Goal: Information Seeking & Learning: Learn about a topic

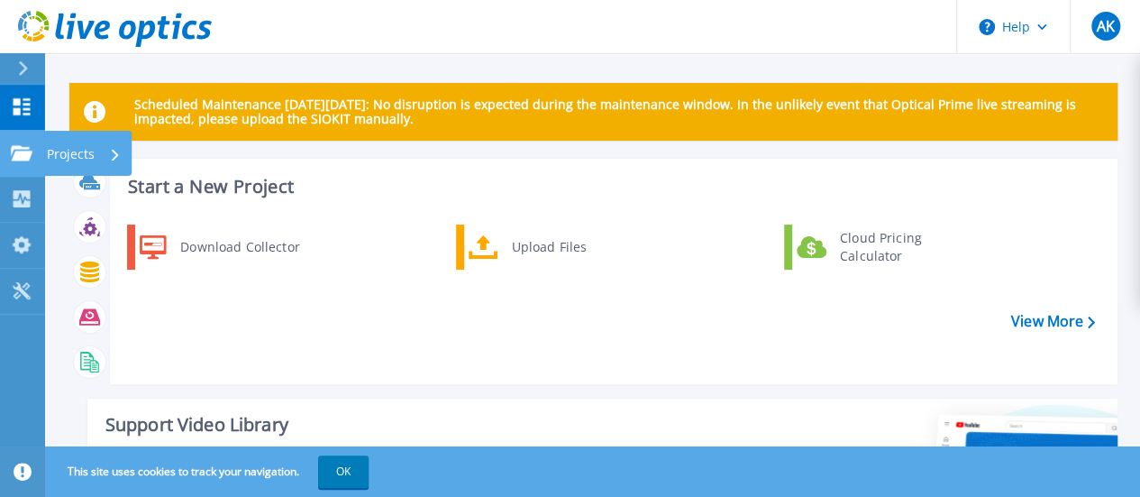
click at [28, 151] on icon at bounding box center [22, 152] width 22 height 15
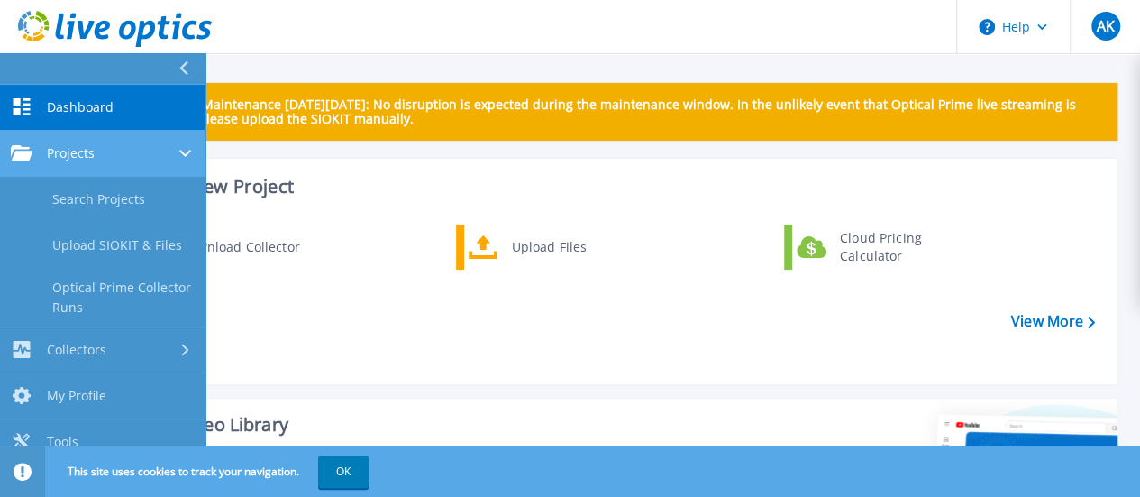
click at [97, 160] on div "Projects" at bounding box center [103, 153] width 184 height 16
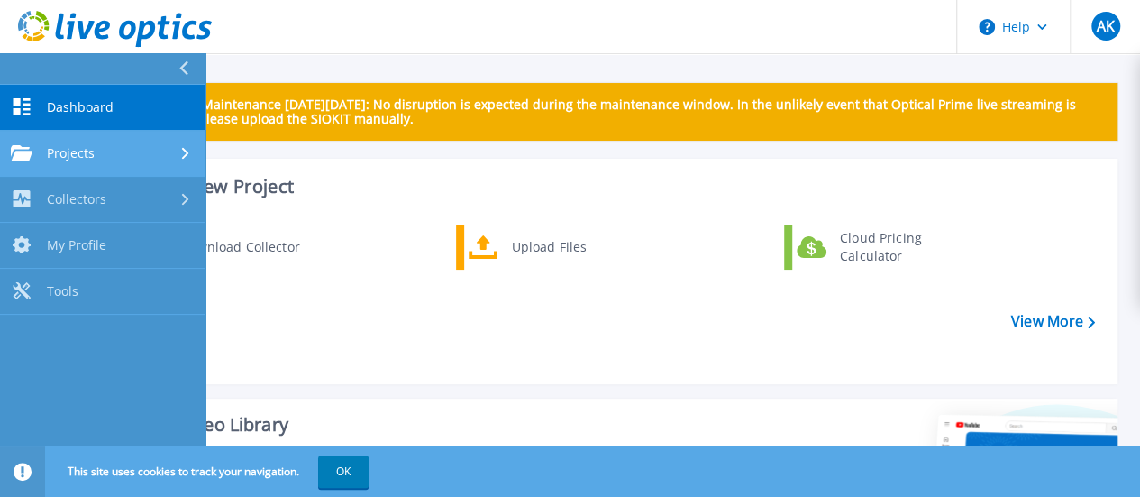
click at [97, 160] on div "Projects" at bounding box center [103, 153] width 184 height 16
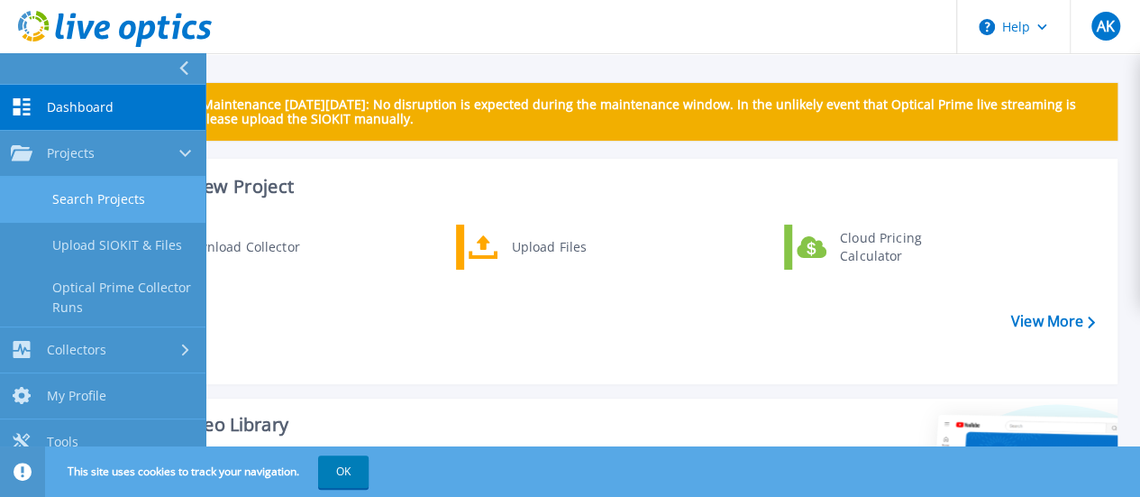
click at [99, 193] on link "Search Projects" at bounding box center [103, 200] width 206 height 46
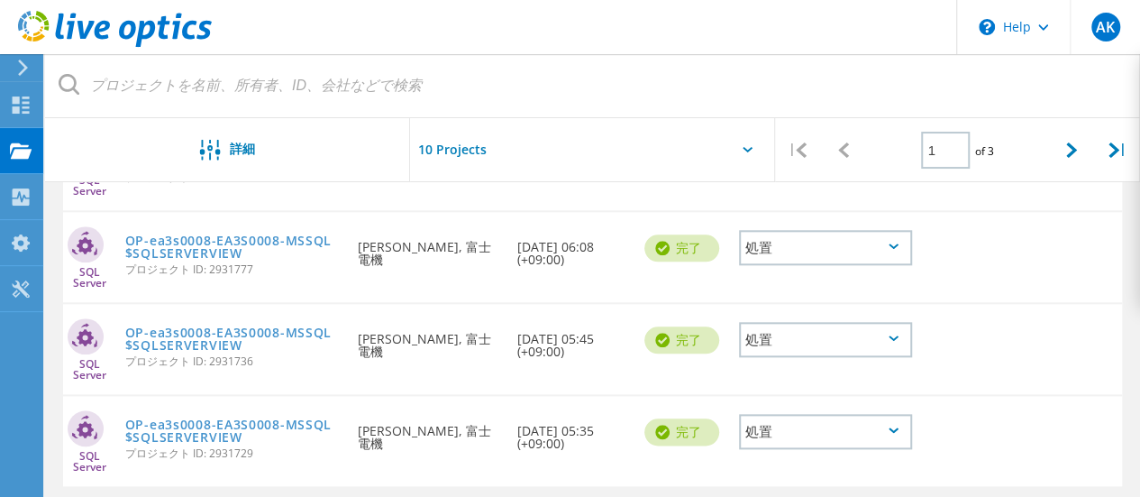
scroll to position [752, 0]
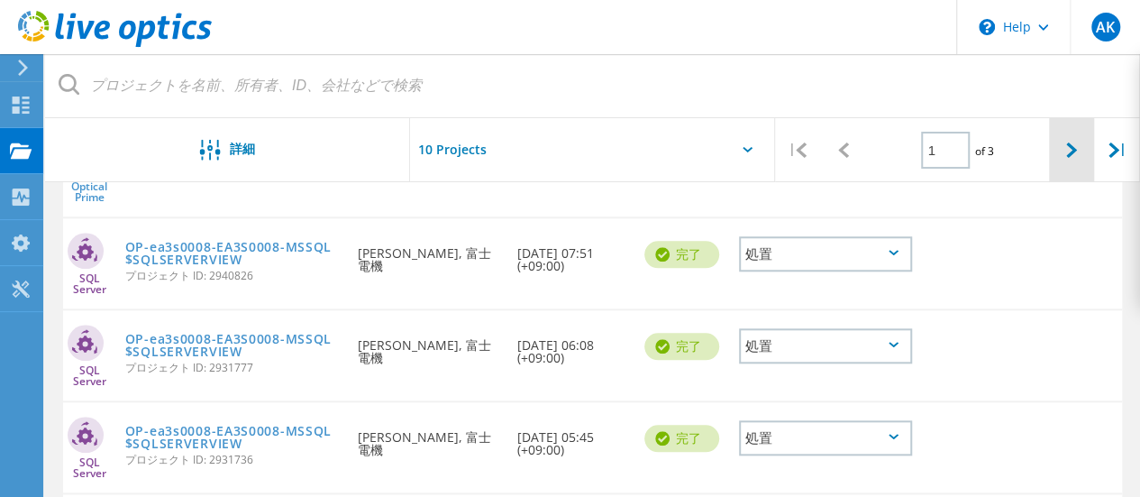
click at [1079, 159] on div at bounding box center [1072, 150] width 46 height 64
type input "2"
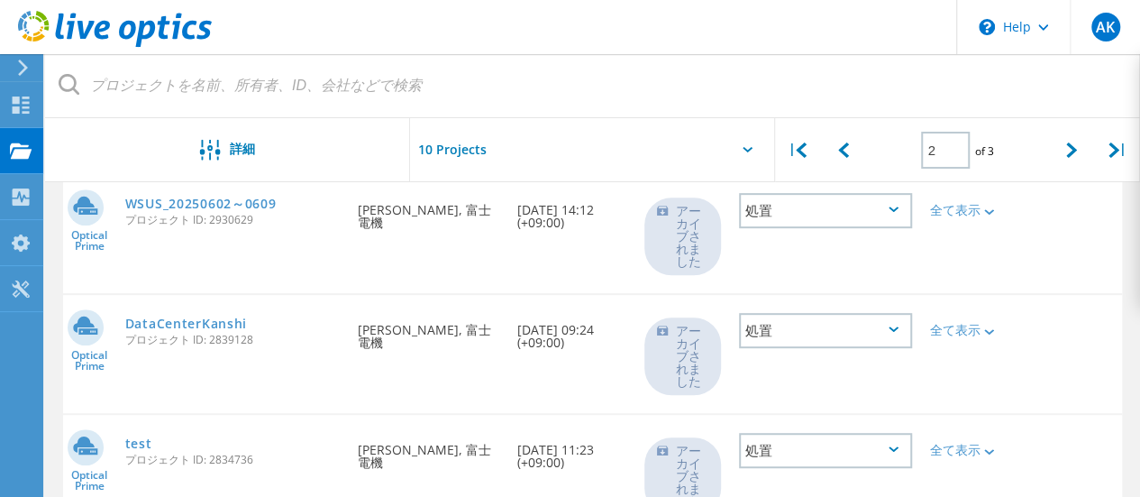
scroll to position [333, 0]
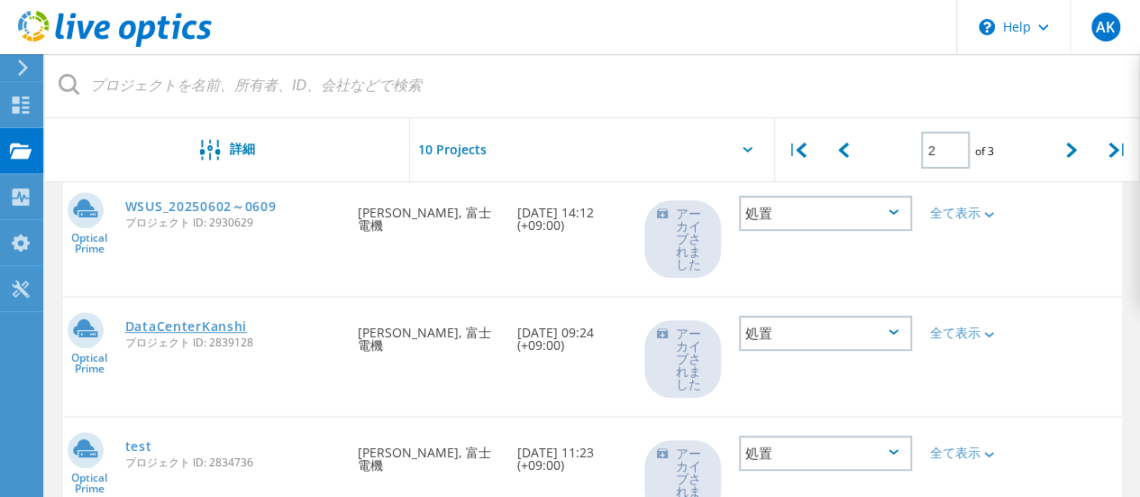
click at [204, 323] on link "DataCenterKanshi" at bounding box center [186, 326] width 122 height 13
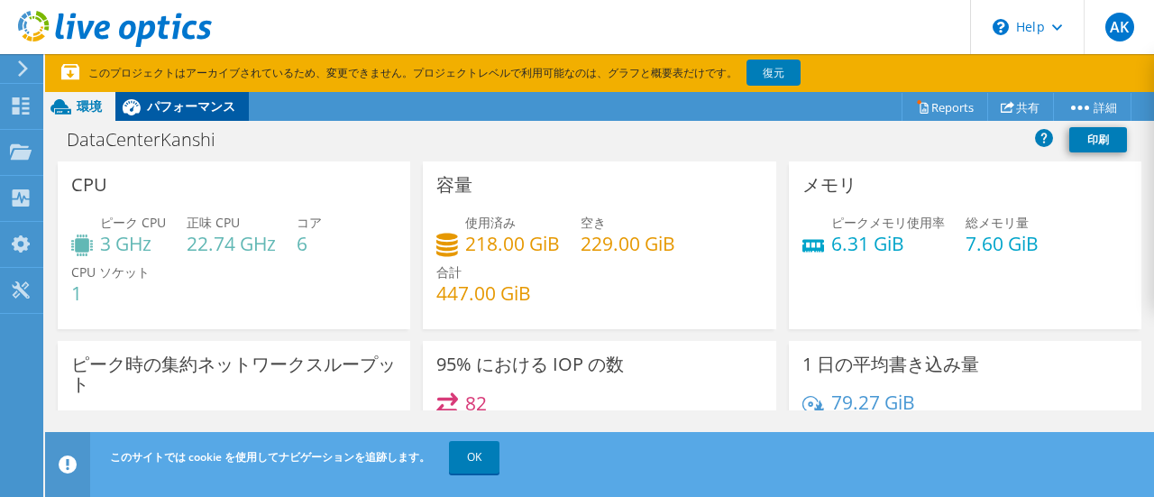
click at [197, 113] on span "パフォーマンス" at bounding box center [191, 105] width 88 height 17
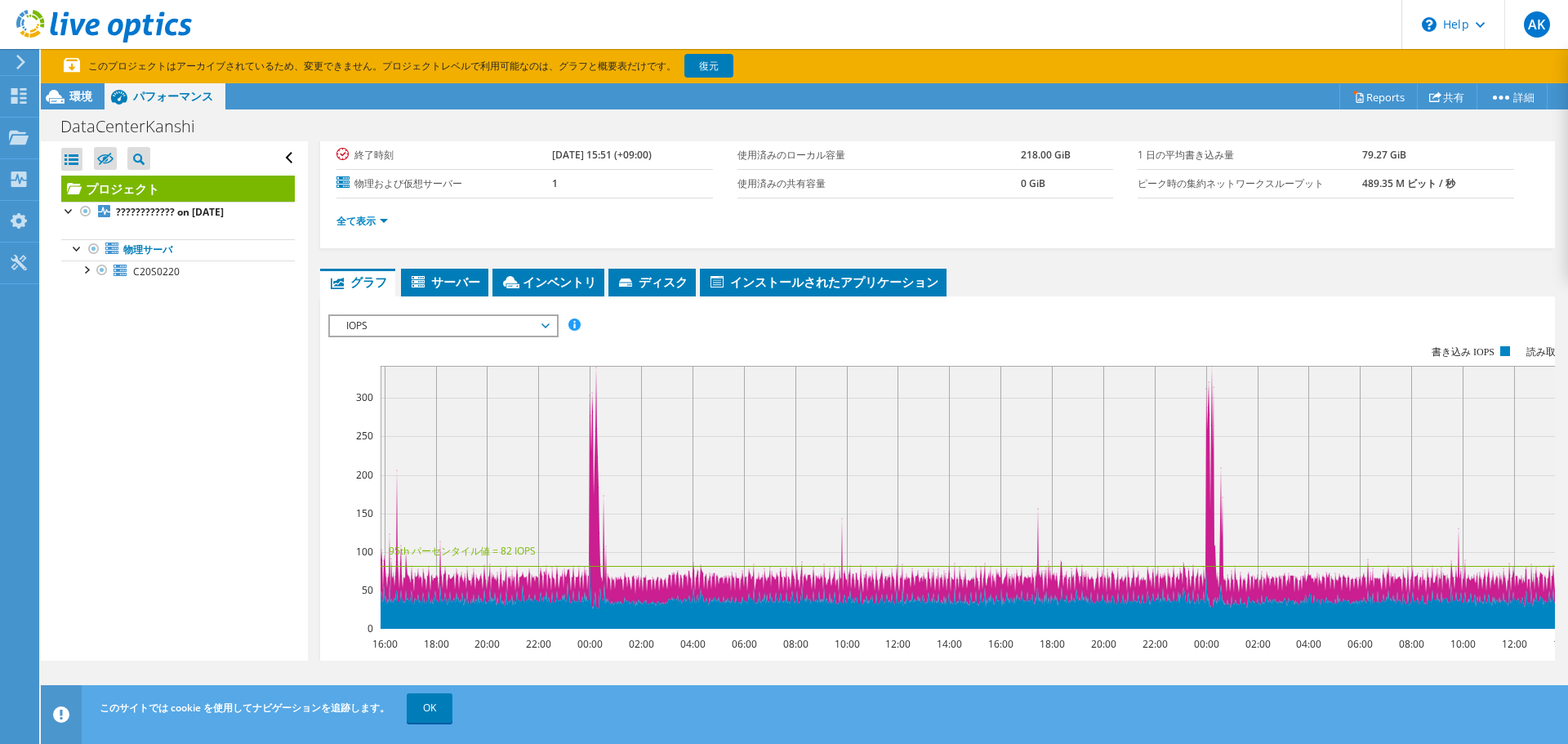
scroll to position [245, 0]
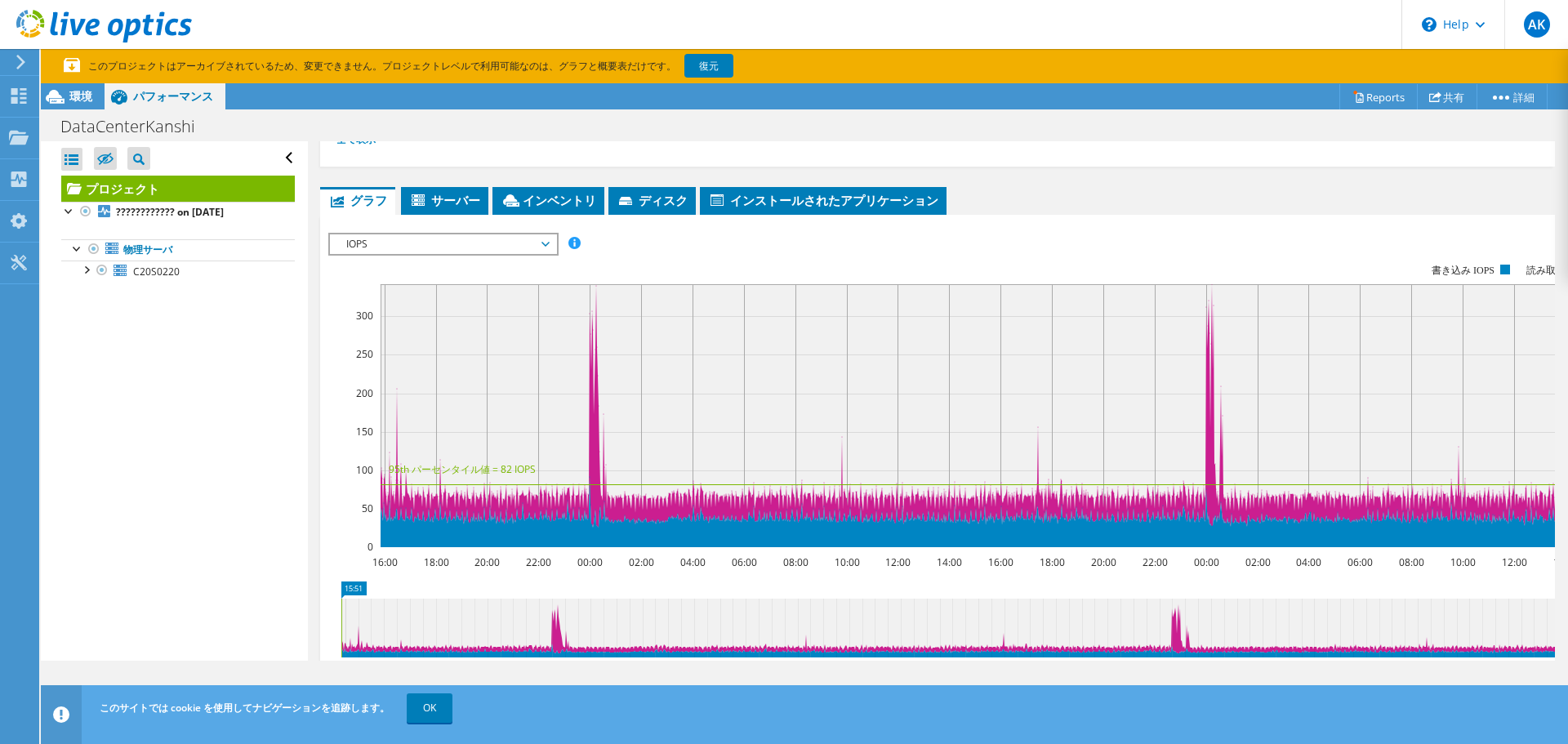
click at [450, 253] on span "IOPS" at bounding box center [443, 245] width 210 height 20
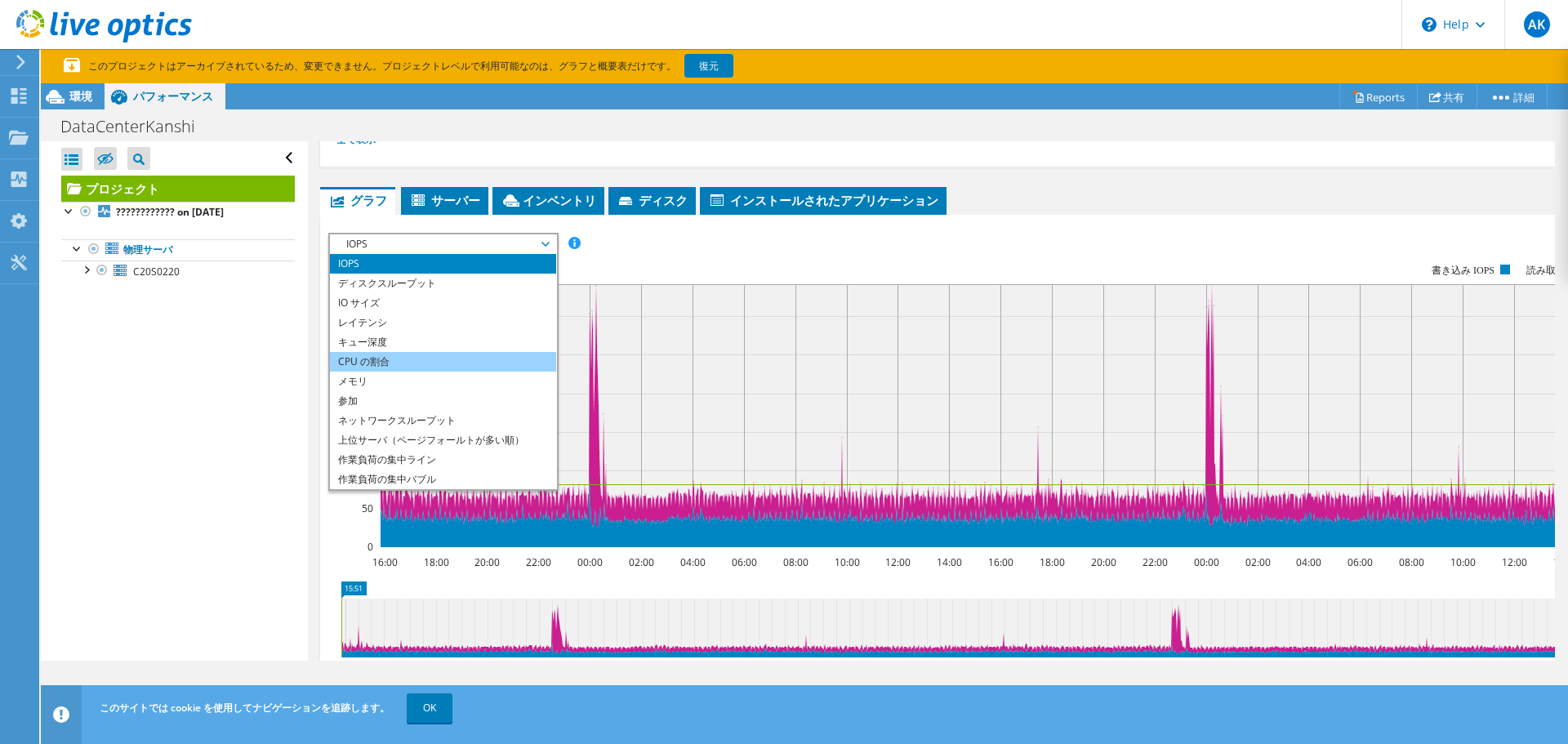
click at [396, 361] on li "CPU の割合" at bounding box center [443, 362] width 226 height 20
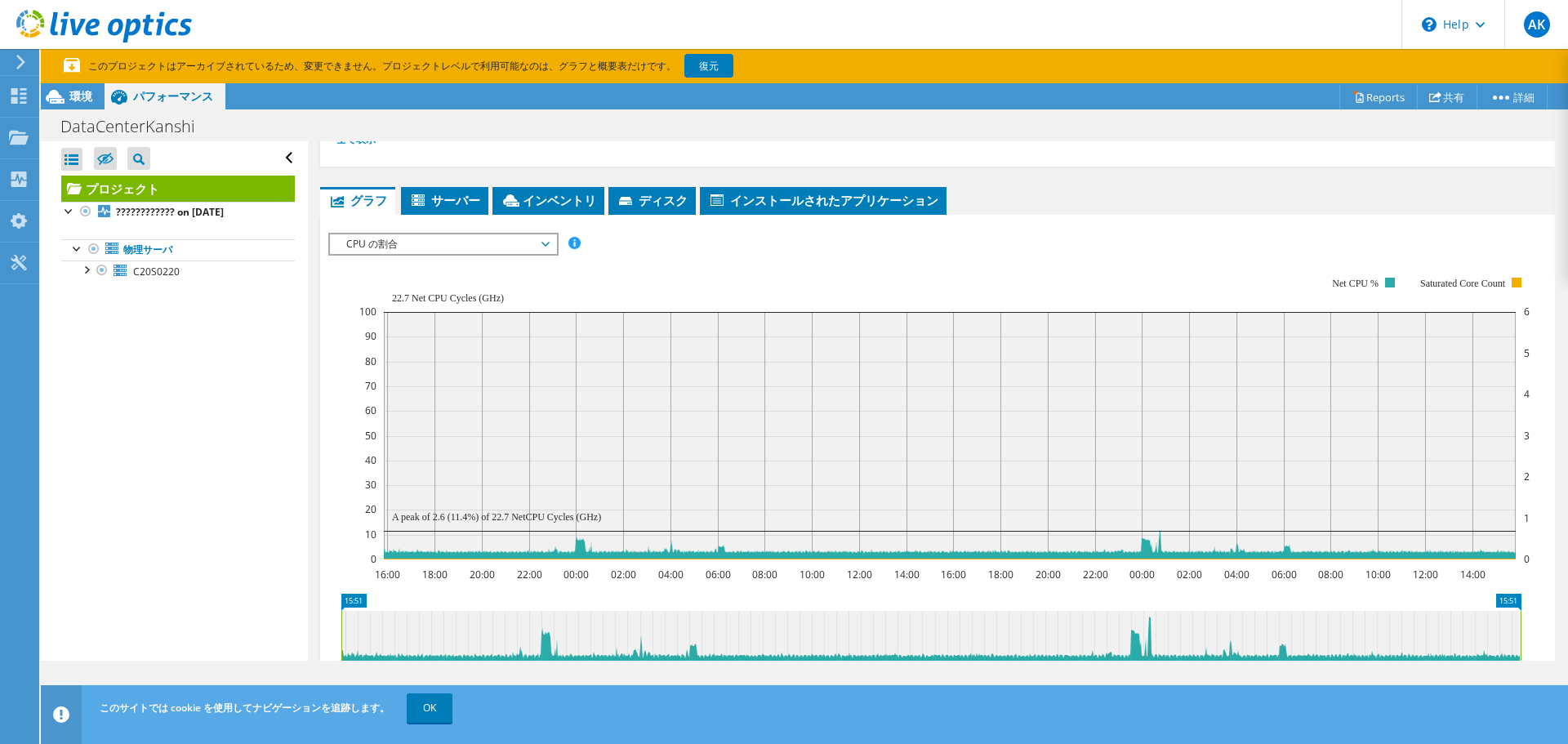
click at [369, 256] on rect at bounding box center [945, 418] width 1170 height 327
click at [377, 244] on span "CPU の割合" at bounding box center [443, 245] width 210 height 20
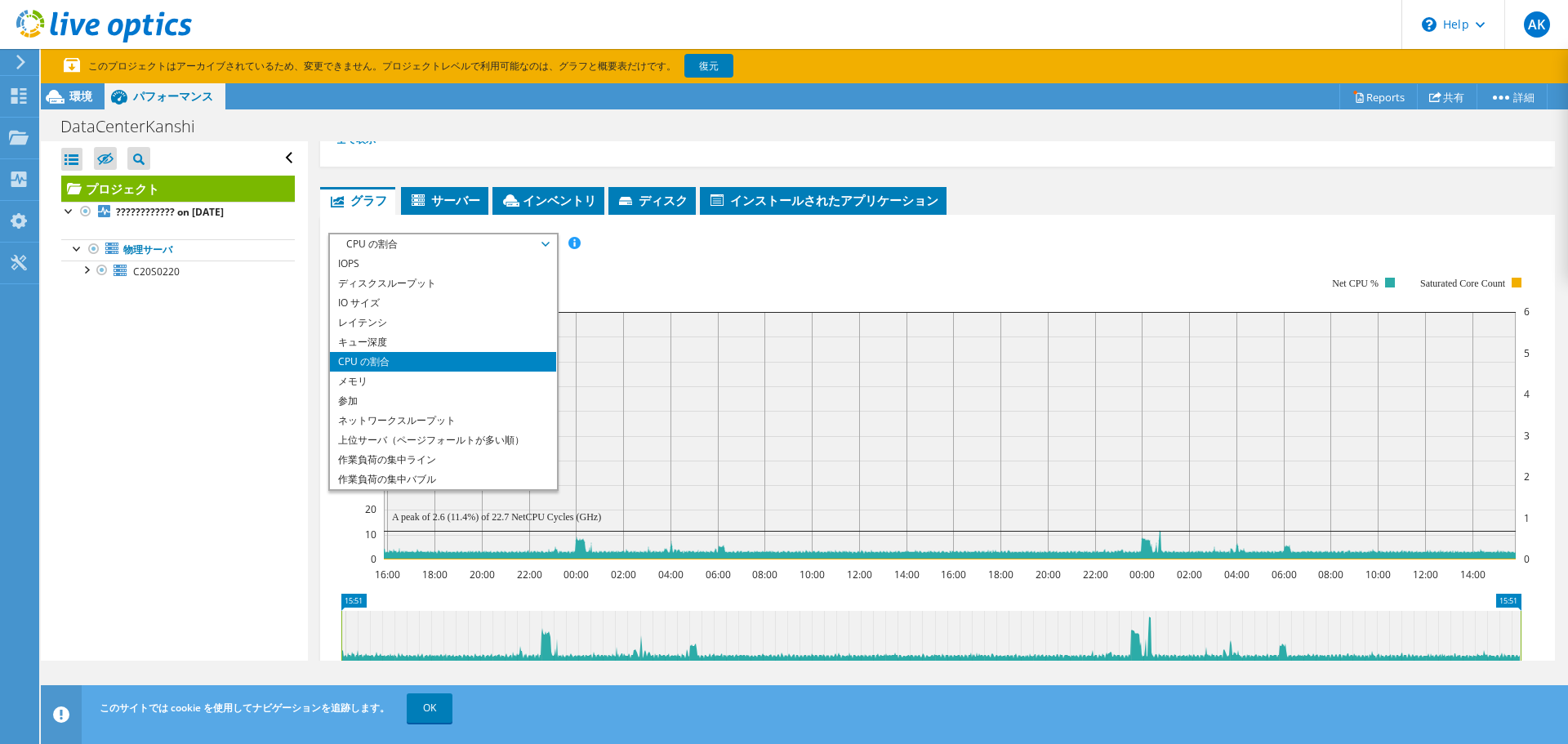
click at [678, 261] on rect at bounding box center [945, 418] width 1170 height 327
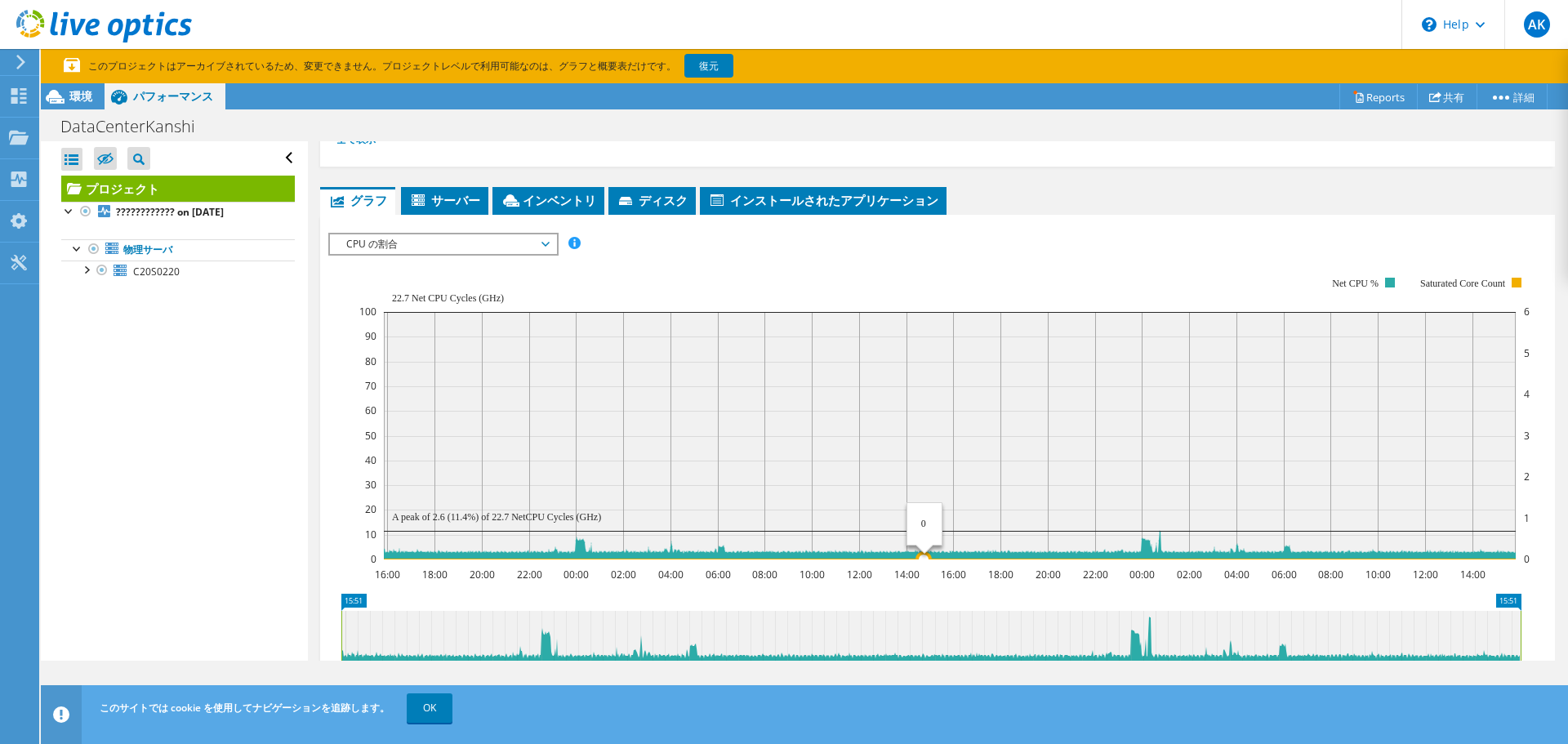
click at [924, 449] on rect at bounding box center [949, 435] width 1131 height 247
click at [91, 266] on div at bounding box center [86, 269] width 16 height 16
click at [70, 215] on div at bounding box center [70, 210] width 16 height 16
click at [72, 86] on div "環境" at bounding box center [72, 96] width 63 height 26
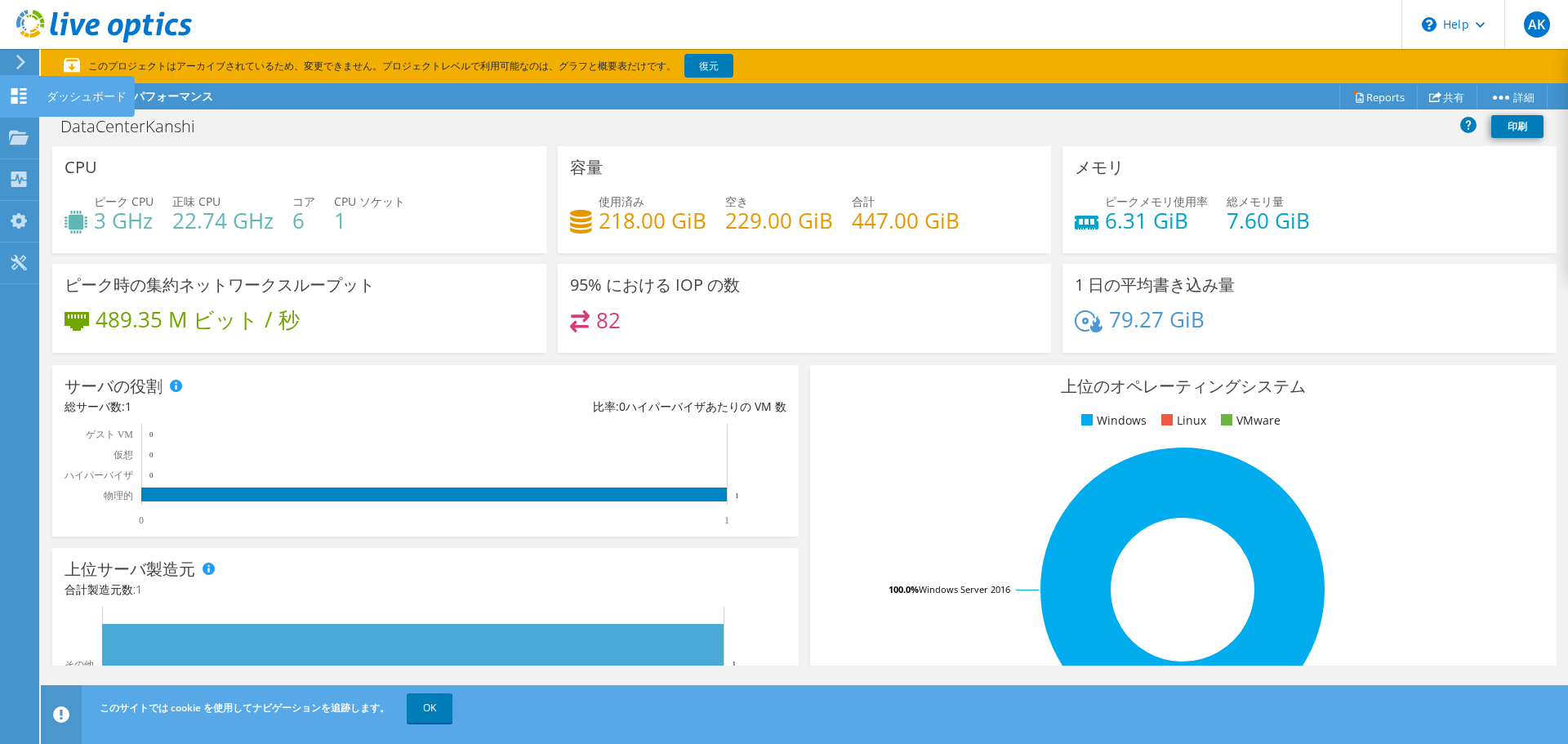
click at [10, 100] on icon at bounding box center [19, 95] width 20 height 15
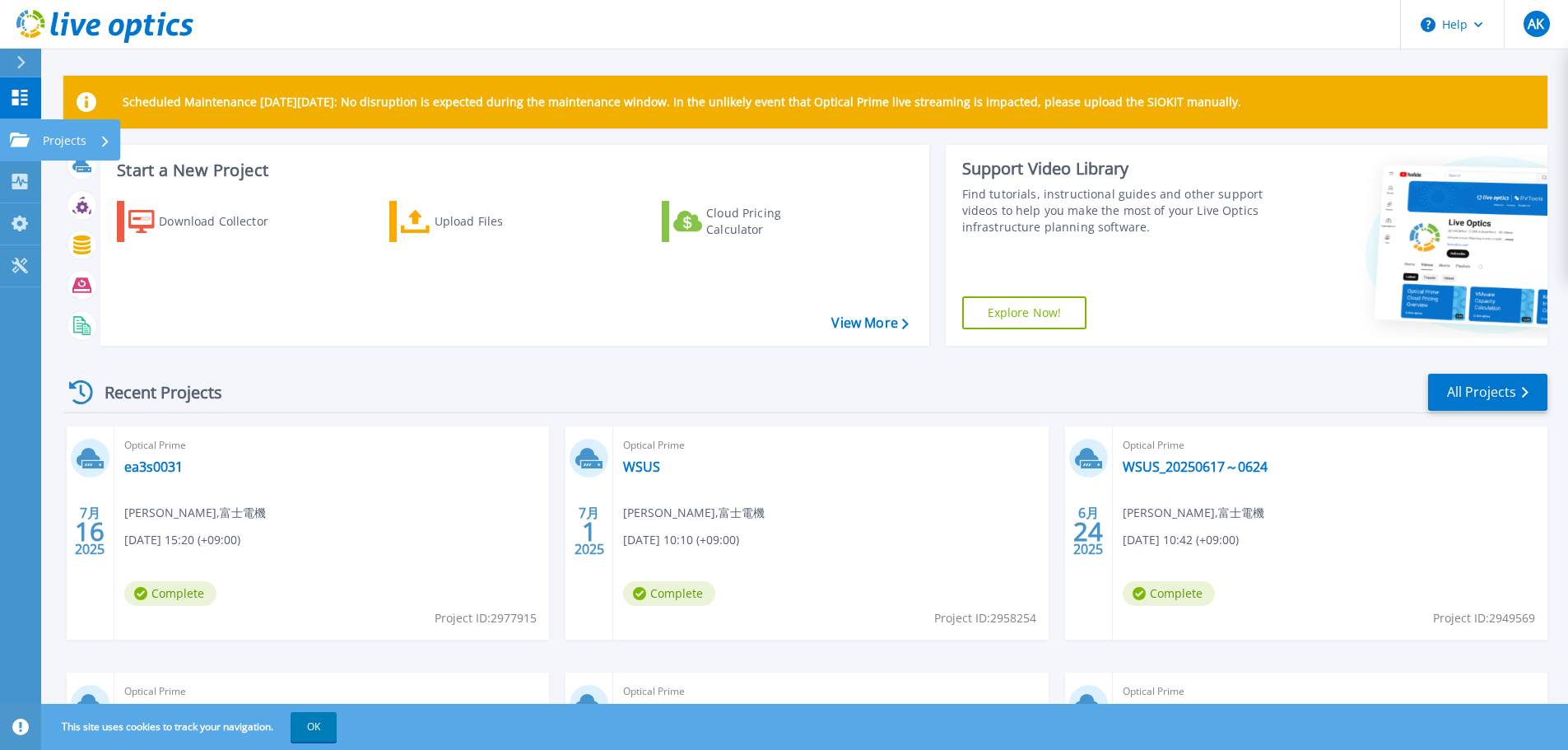
click at [82, 140] on p "Projects" at bounding box center [65, 141] width 44 height 43
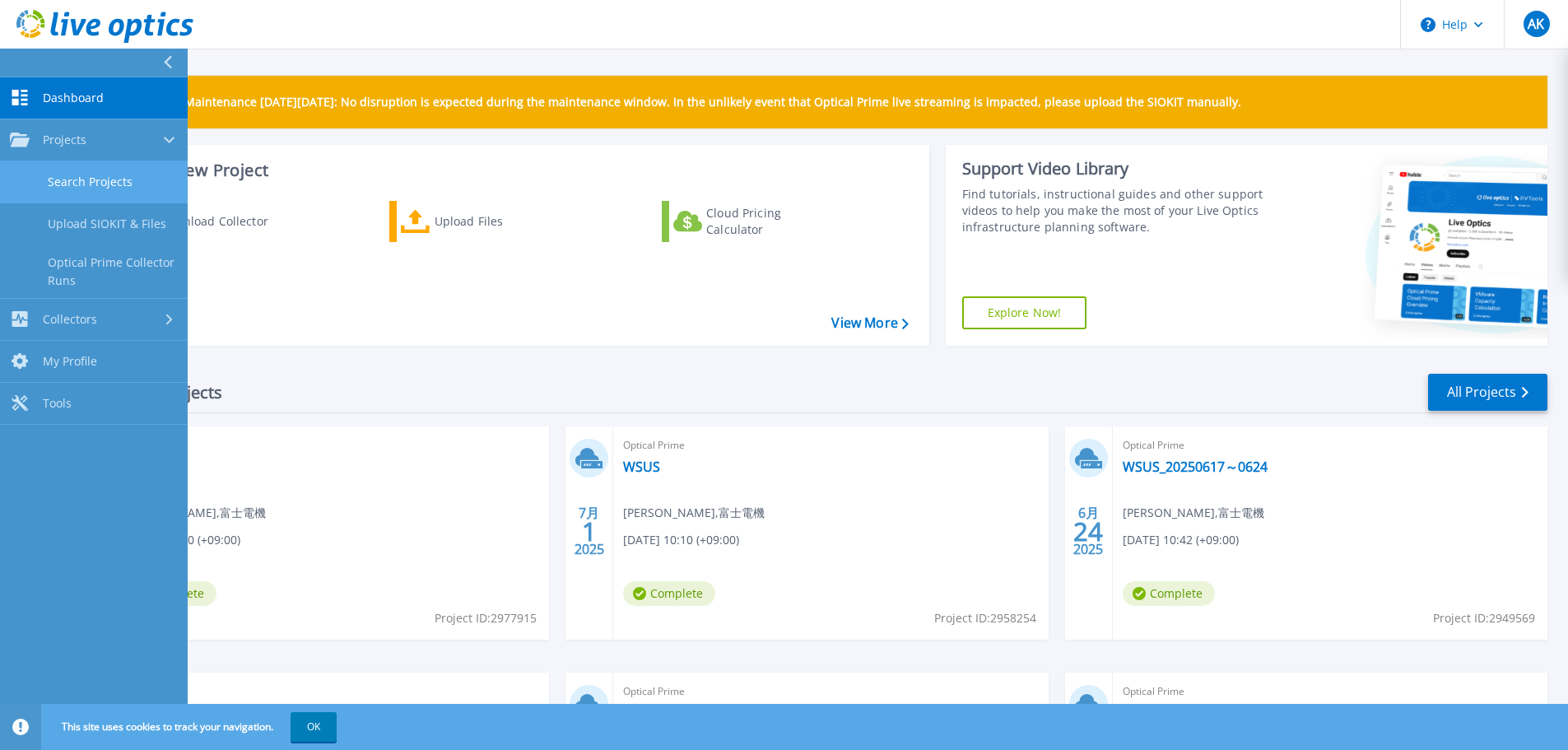
click at [117, 183] on link "Search Projects" at bounding box center [94, 183] width 188 height 42
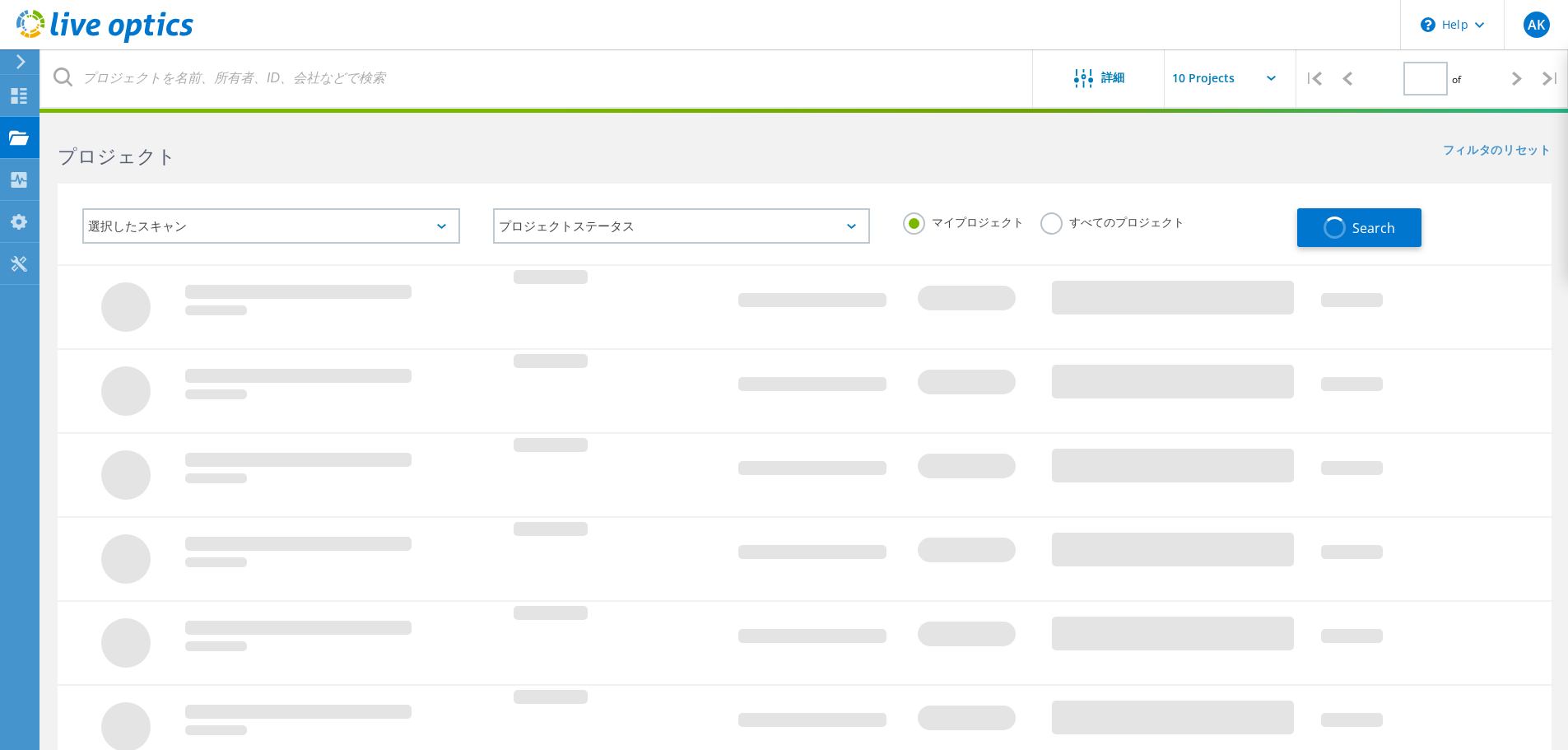
type input "2"
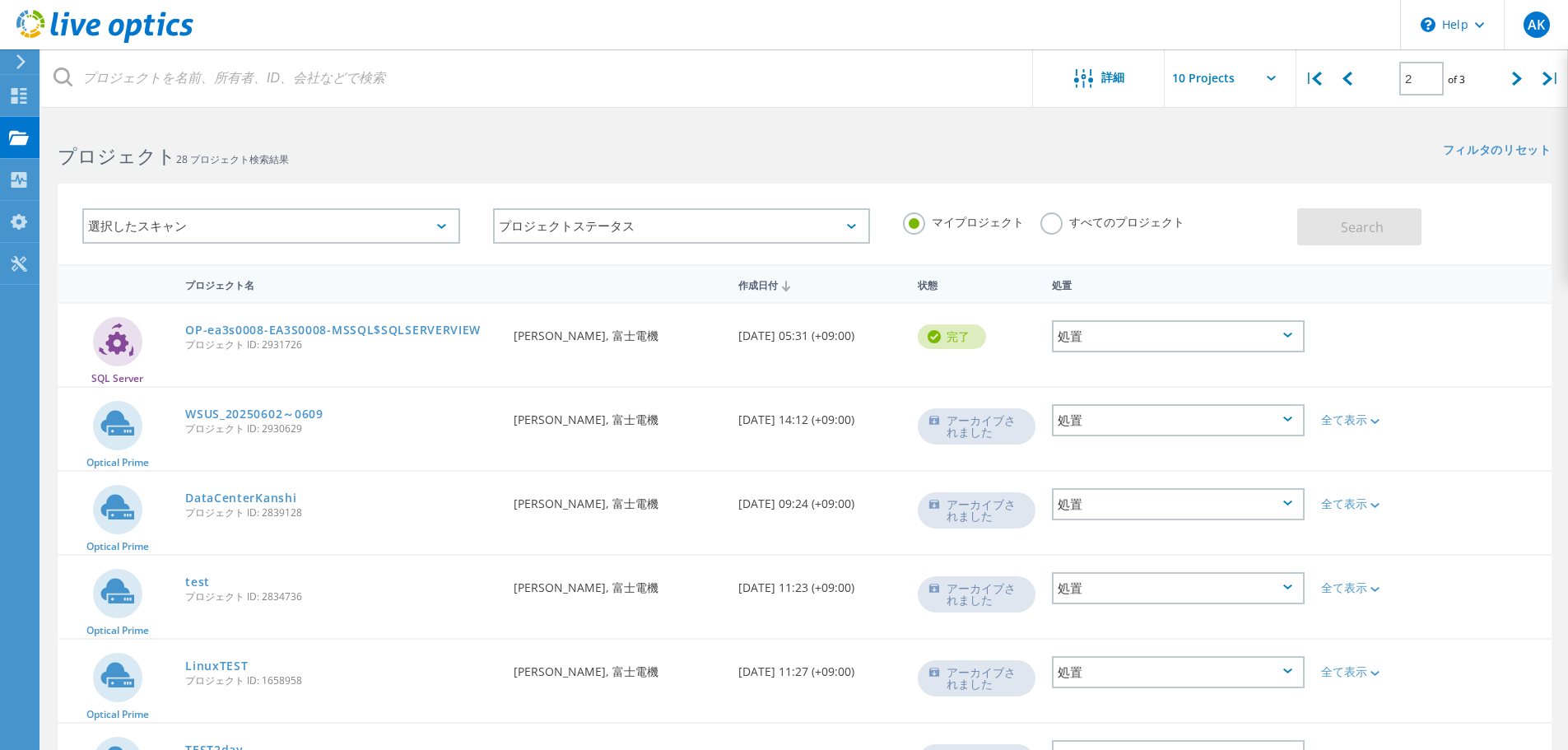
click at [354, 238] on div "選択したスキャン" at bounding box center [271, 226] width 378 height 36
click at [399, 170] on div "選択したスキャン プロジェクトステータス 進行中 完了 公開済み 匿名 アーカイブされました エラー マイプロジェクト すべてのプロジェクト Search" at bounding box center [805, 213] width 1527 height 101
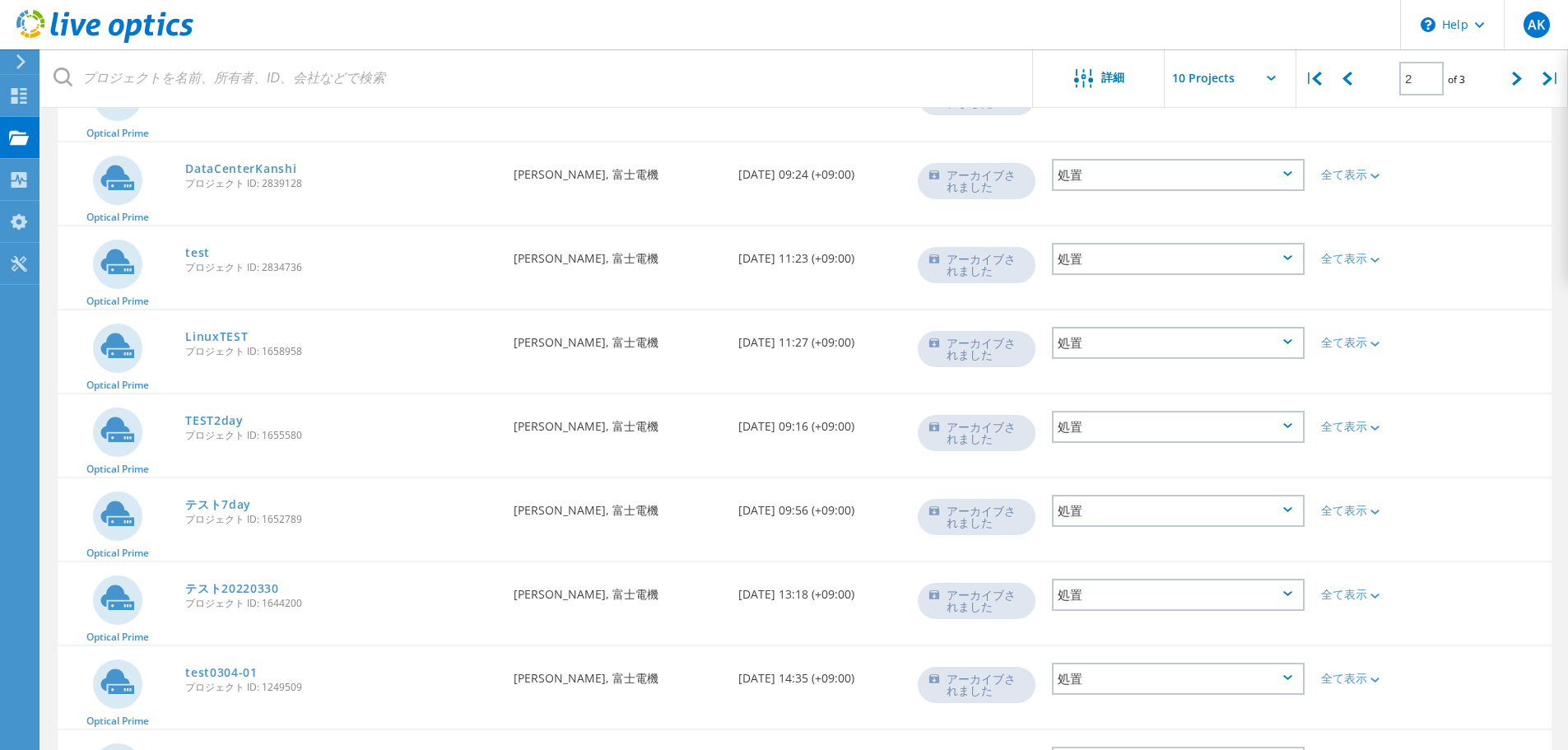
scroll to position [164, 0]
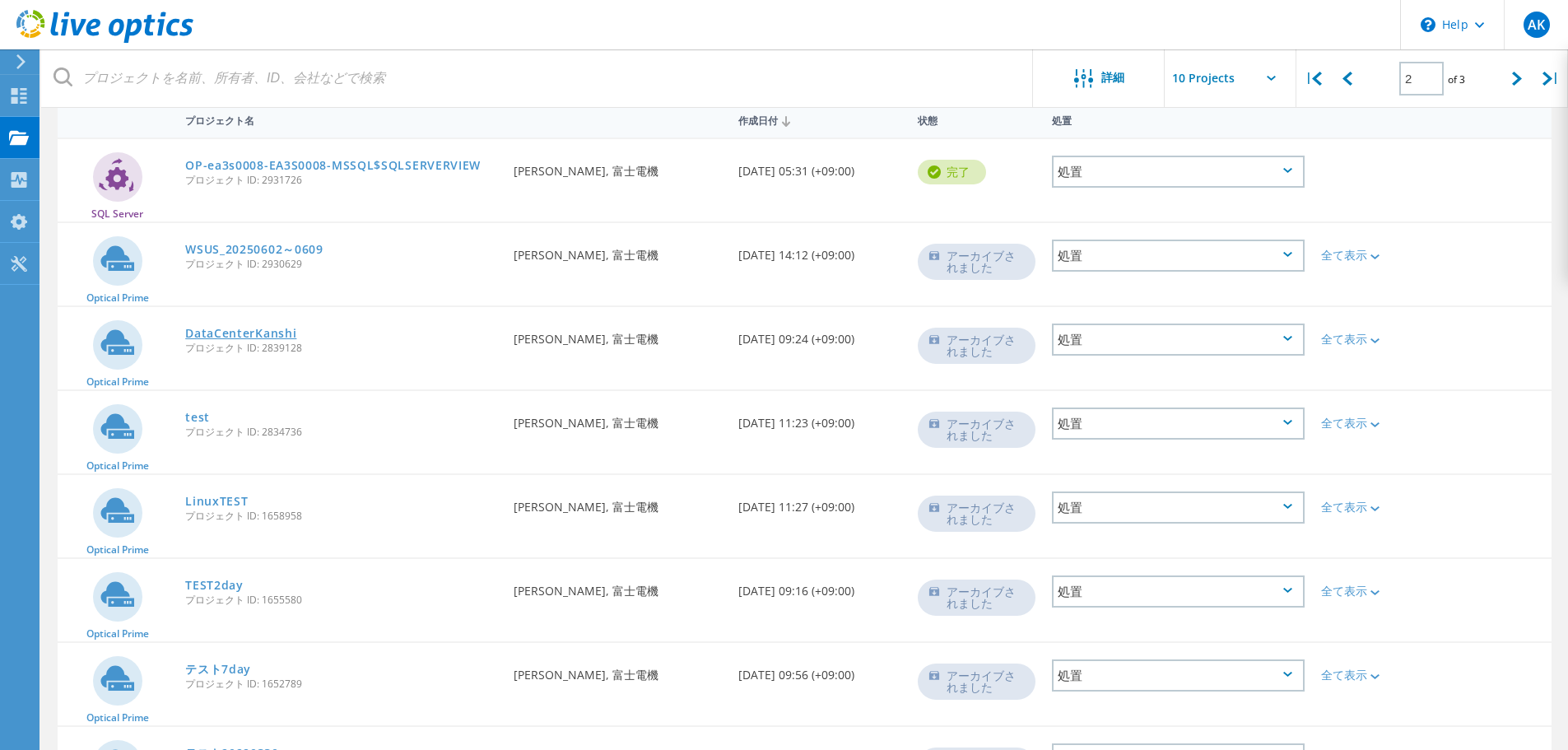
click at [202, 332] on link "DataCenterKanshi" at bounding box center [241, 333] width 111 height 12
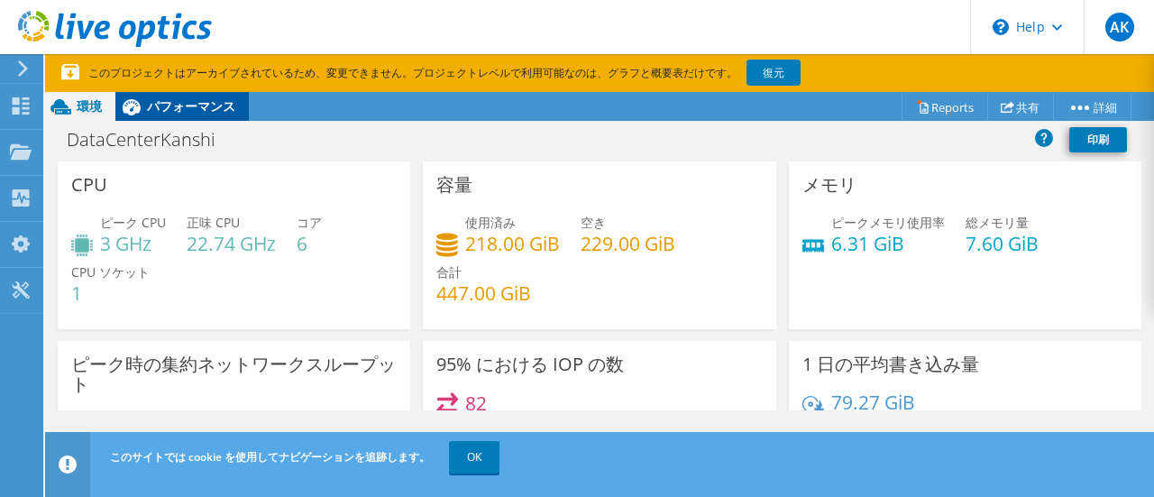
click at [164, 118] on div "パフォーマンス" at bounding box center [181, 106] width 133 height 29
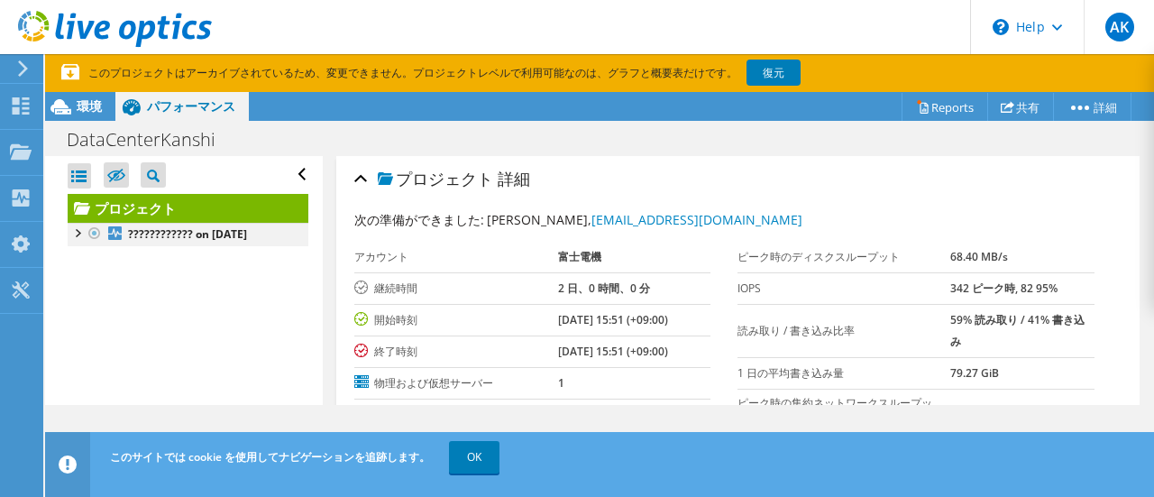
click at [70, 226] on div at bounding box center [77, 232] width 18 height 18
click at [85, 273] on div at bounding box center [86, 273] width 18 height 18
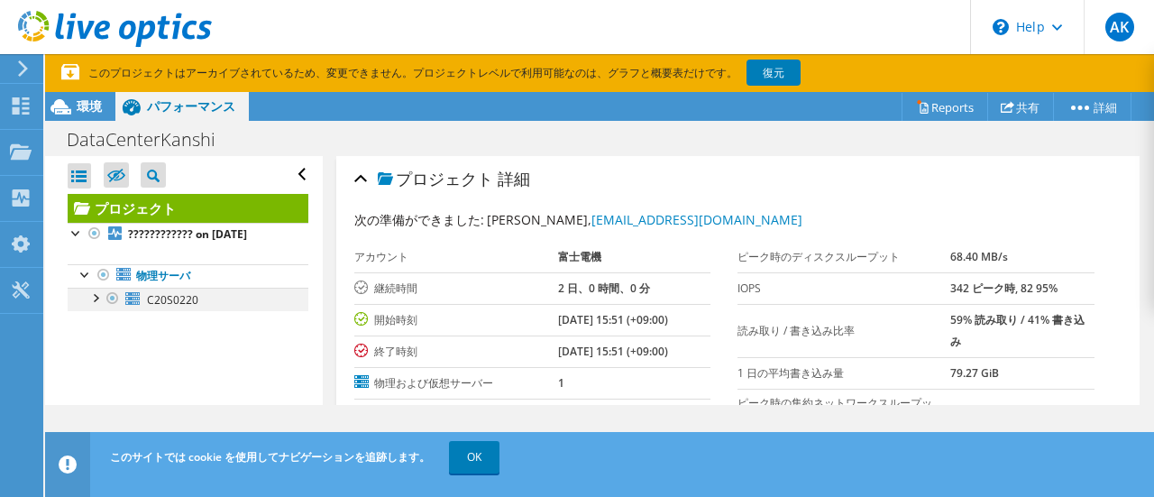
click at [99, 300] on div at bounding box center [95, 297] width 18 height 18
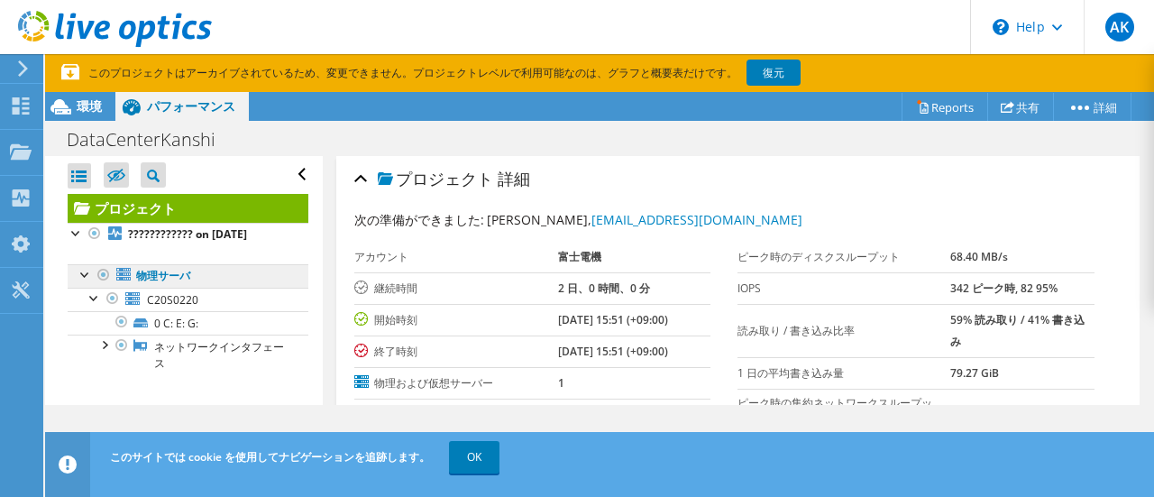
click at [157, 278] on link "物理サーバ" at bounding box center [188, 275] width 241 height 23
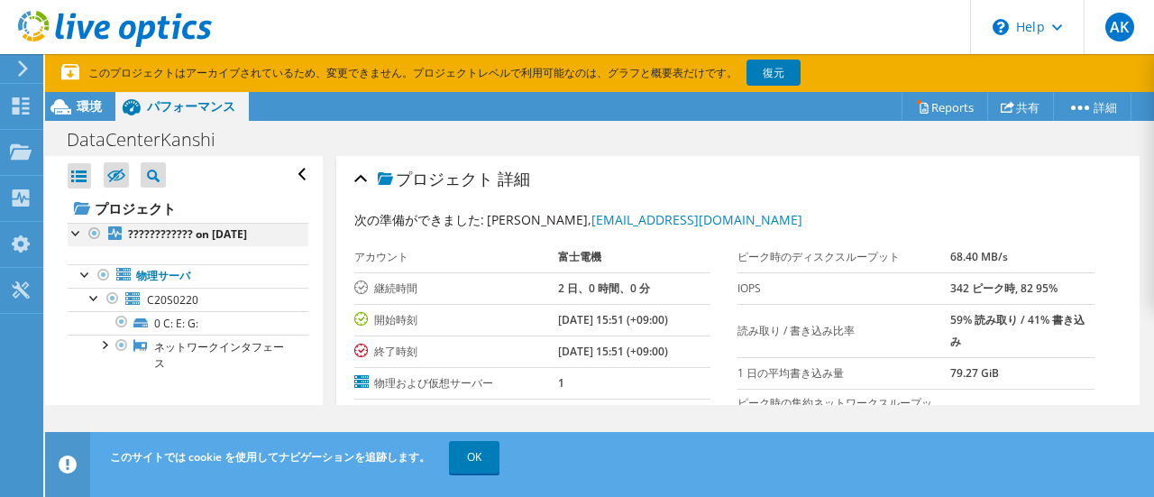
click at [80, 237] on div at bounding box center [77, 232] width 18 height 18
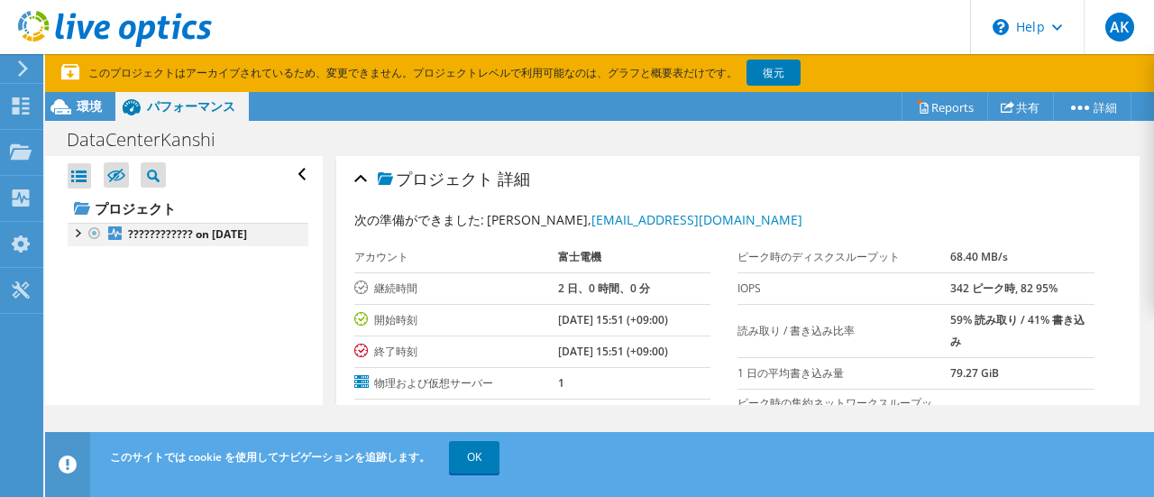
click at [80, 237] on div at bounding box center [77, 232] width 18 height 18
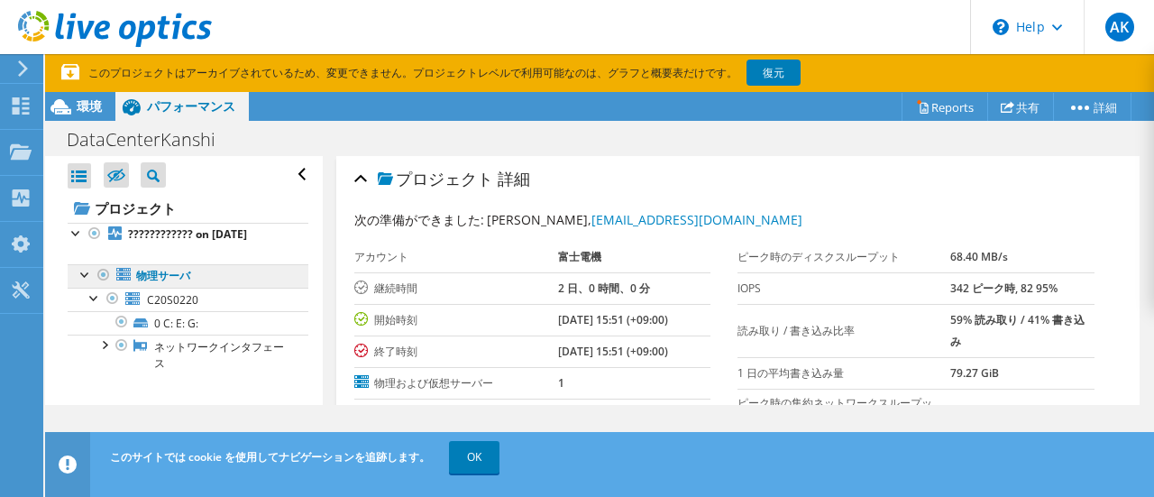
click at [175, 281] on link "物理サーバ" at bounding box center [188, 275] width 241 height 23
click at [176, 280] on link "物理サーバ" at bounding box center [188, 275] width 241 height 23
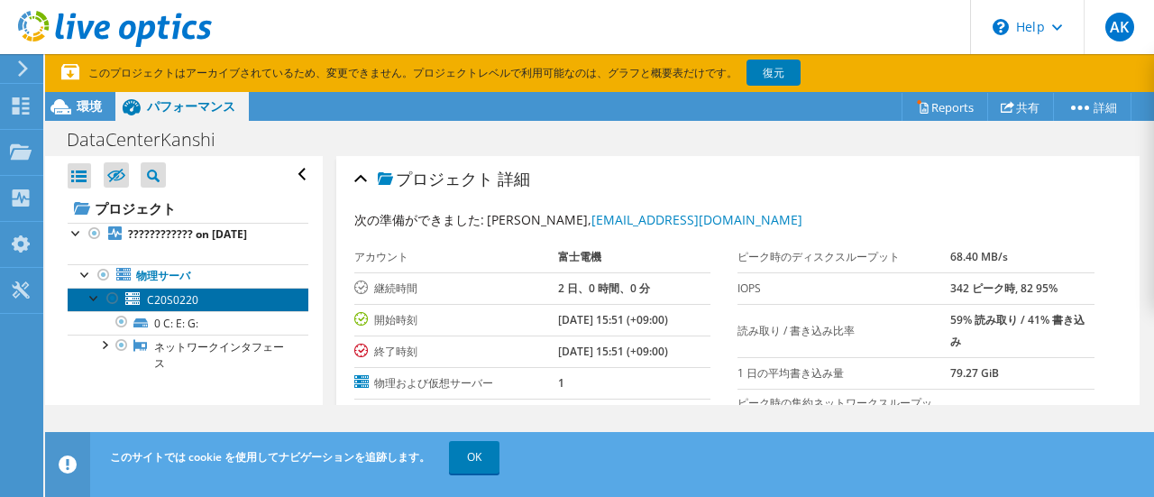
click at [144, 297] on link "C20S0220" at bounding box center [188, 299] width 241 height 23
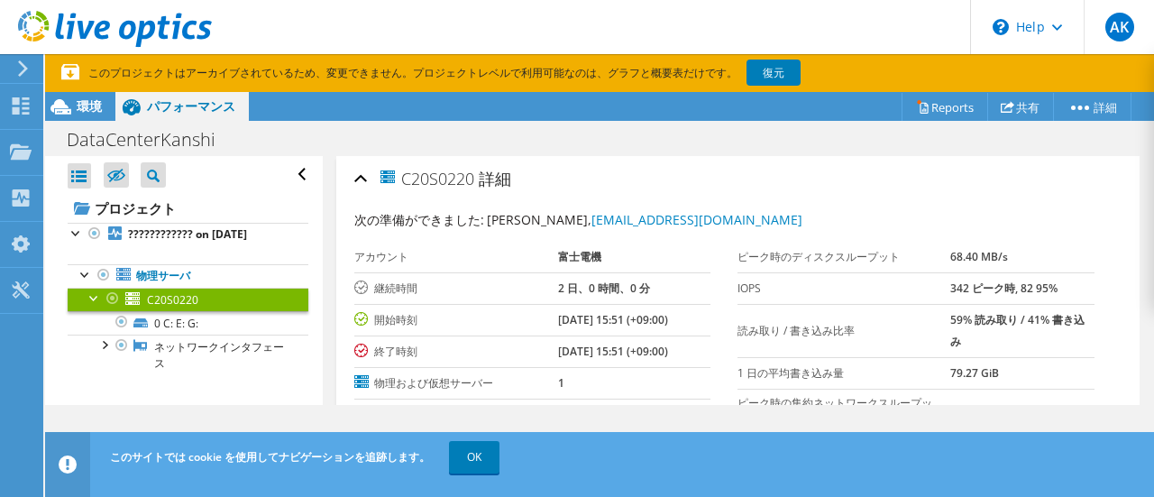
click at [157, 295] on span "C20S0220" at bounding box center [172, 299] width 51 height 15
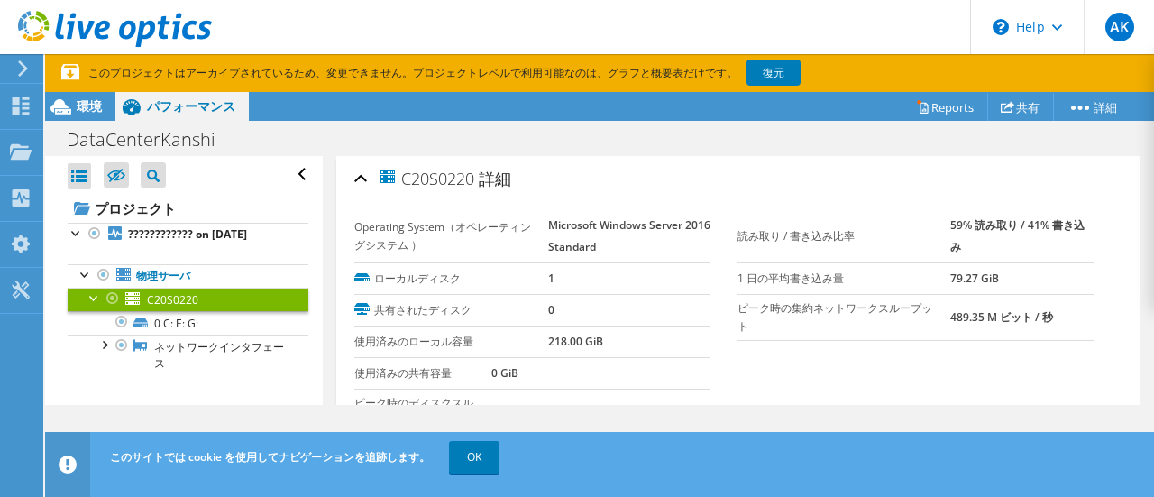
click at [157, 295] on span "C20S0220" at bounding box center [172, 299] width 51 height 15
